Goal: Task Accomplishment & Management: Use online tool/utility

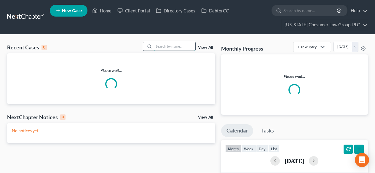
click at [184, 44] on input "search" at bounding box center [174, 46] width 41 height 9
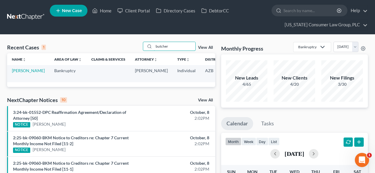
scroll to position [0, 46]
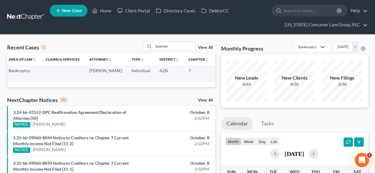
drag, startPoint x: 203, startPoint y: 76, endPoint x: 192, endPoint y: 76, distance: 11.3
click at [213, 76] on td "2:25-bk-07000-PS" at bounding box center [227, 73] width 28 height 17
copy td "07000"
drag, startPoint x: 172, startPoint y: 45, endPoint x: 145, endPoint y: 44, distance: 27.0
click at [145, 44] on div "butcher" at bounding box center [169, 46] width 53 height 9
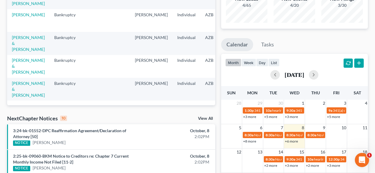
scroll to position [0, 0]
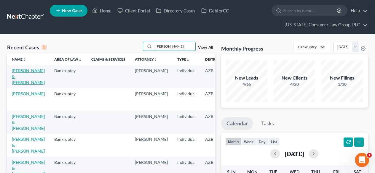
type input "wright"
click at [21, 84] on link "[PERSON_NAME] & [PERSON_NAME]" at bounding box center [28, 76] width 33 height 17
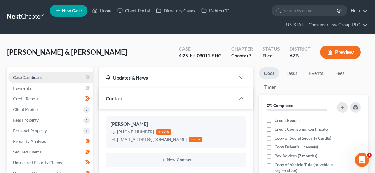
scroll to position [79, 0]
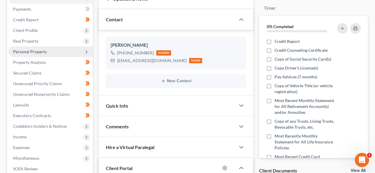
click at [30, 53] on span "Personal Property" at bounding box center [30, 51] width 34 height 5
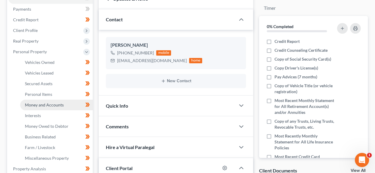
click at [45, 107] on span "Money and Accounts" at bounding box center [44, 104] width 39 height 5
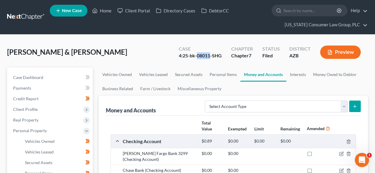
drag, startPoint x: 210, startPoint y: 56, endPoint x: 198, endPoint y: 55, distance: 11.9
click at [198, 55] on div "4:25-bk-08011-SHG" at bounding box center [200, 55] width 43 height 7
copy div "08011"
click at [31, 15] on link at bounding box center [26, 17] width 38 height 11
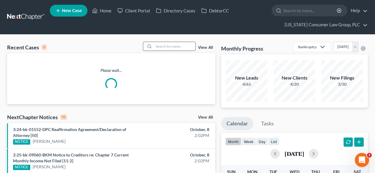
click at [177, 44] on input "search" at bounding box center [174, 46] width 41 height 9
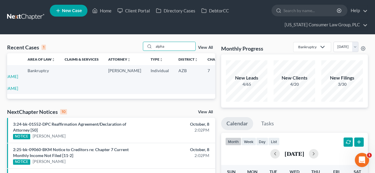
scroll to position [0, 45]
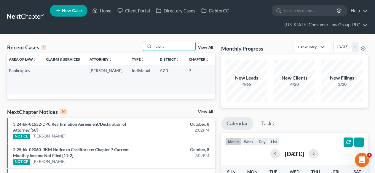
type input "alpha"
drag, startPoint x: 203, startPoint y: 76, endPoint x: 190, endPoint y: 76, distance: 13.0
click at [214, 76] on td "2:25-bk-08618-PS" at bounding box center [228, 79] width 28 height 29
copy td "08618"
